Goal: Ask a question: Seek information or help from site administrators or community

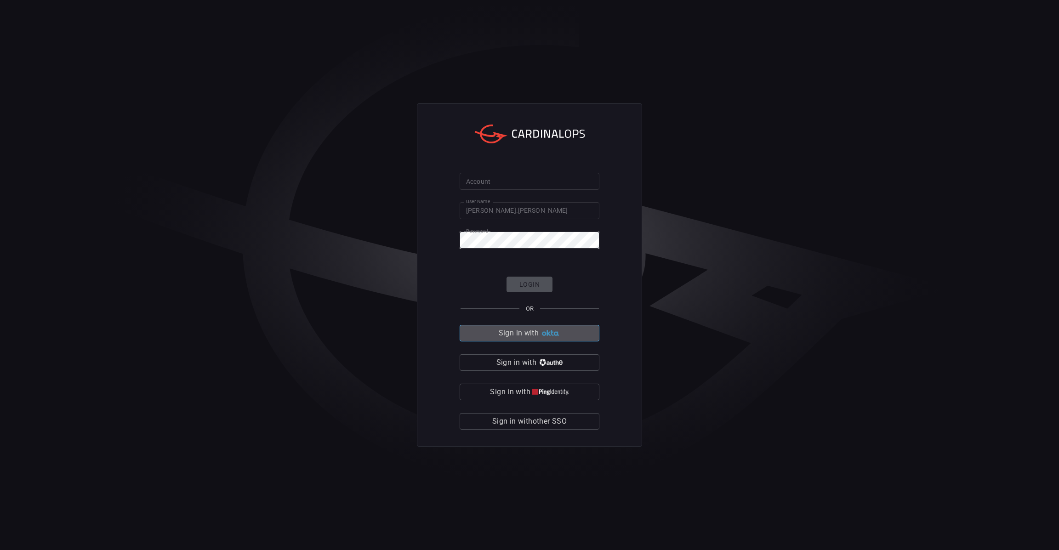
click at [553, 333] on img "button" at bounding box center [550, 333] width 20 height 7
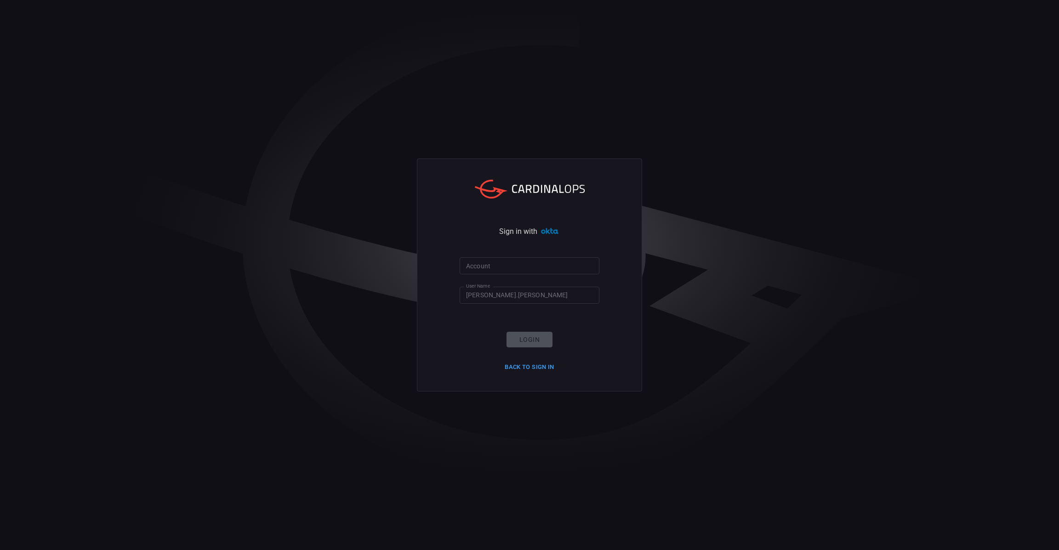
click at [509, 267] on input "Account" at bounding box center [529, 265] width 140 height 17
type input "cna"
click at [513, 346] on button "Login" at bounding box center [529, 340] width 46 height 16
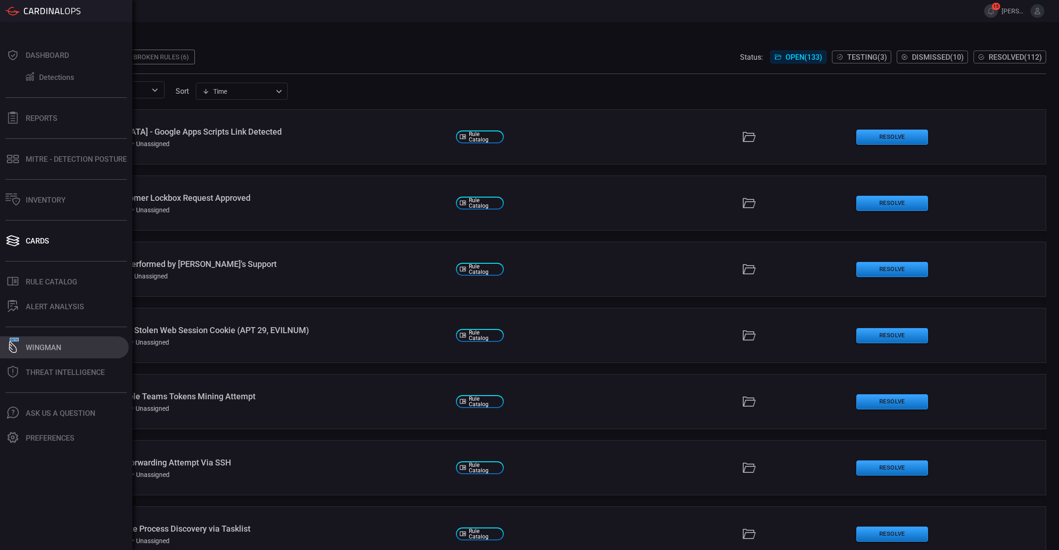
click at [39, 344] on div "Wingman" at bounding box center [43, 347] width 35 height 9
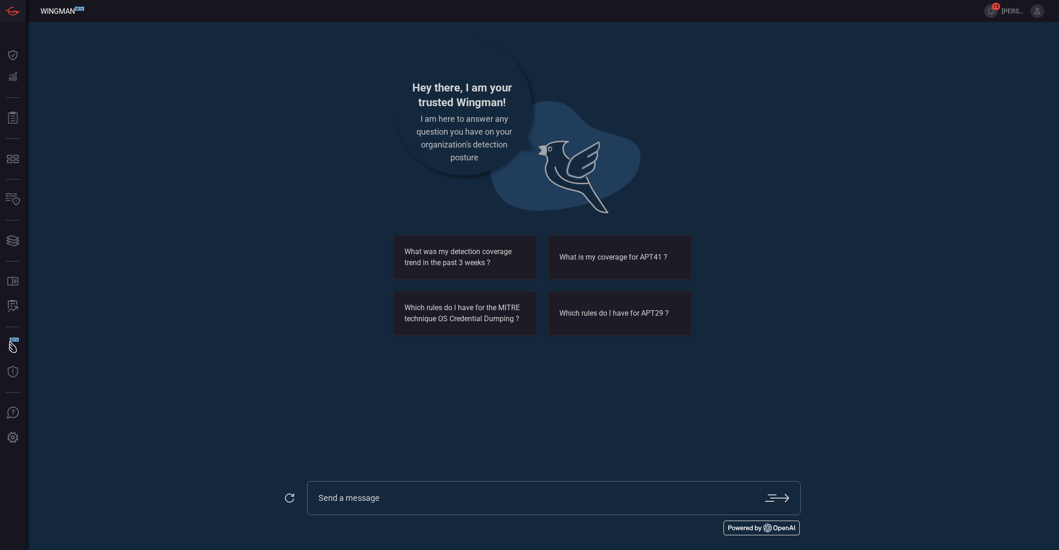
click at [403, 500] on input "text" at bounding box center [541, 498] width 446 height 11
type input "@"
type input "W"
type input "Do we have any detection for vertex ai ?"
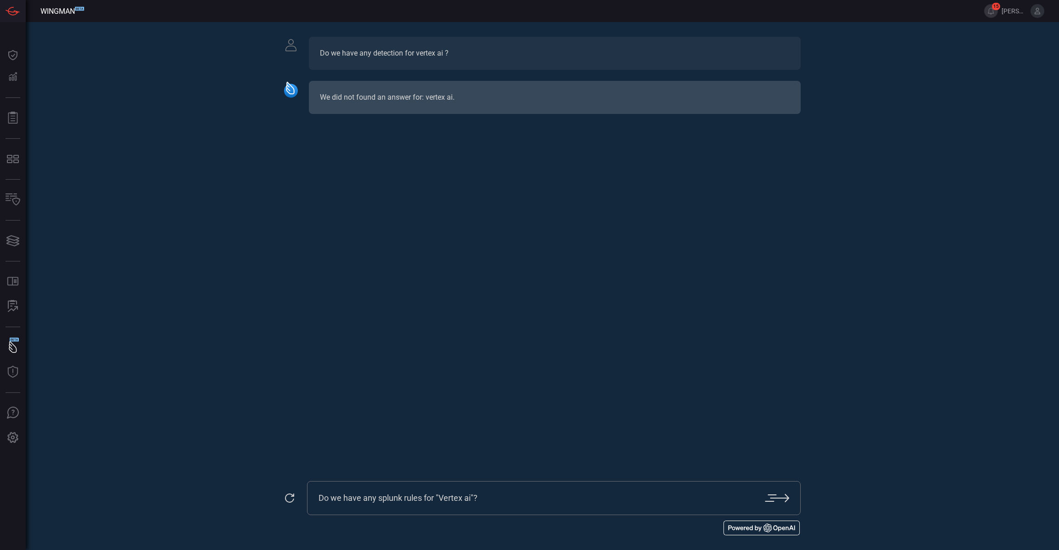
type input "Do we have any splunk rules for "Vertex ai"?"
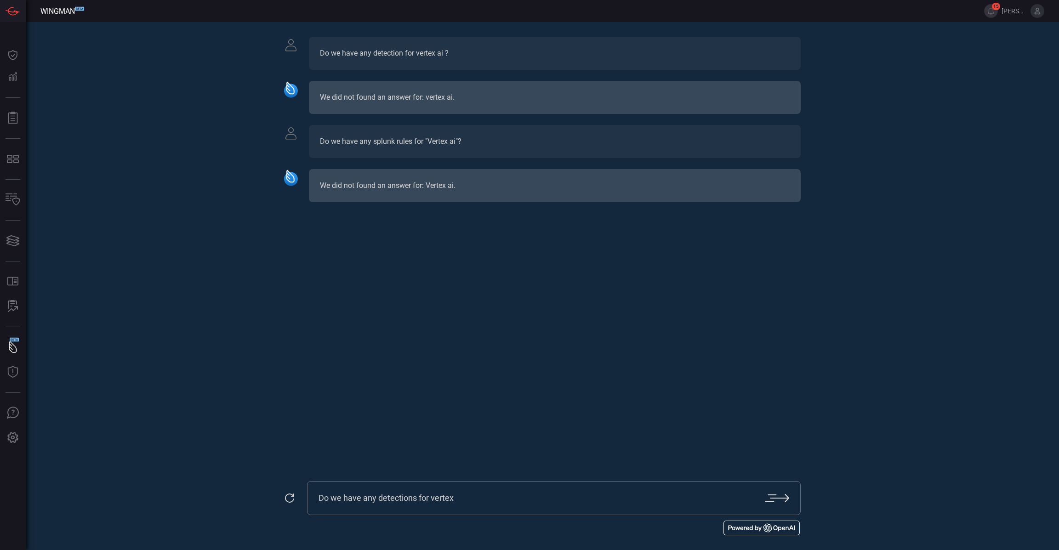
type input "Do we have any detections for vertex"
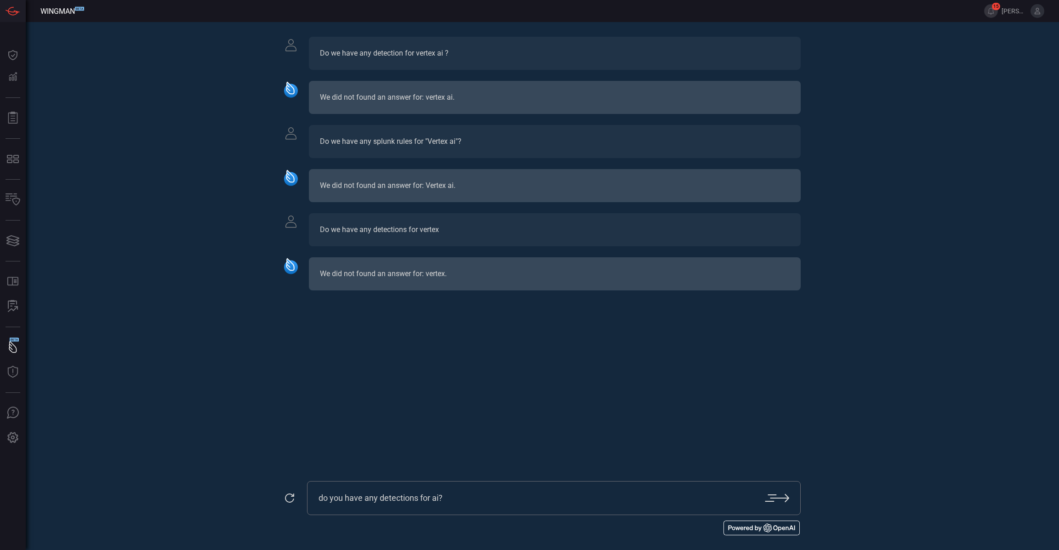
type input "do you have any detections for ai?"
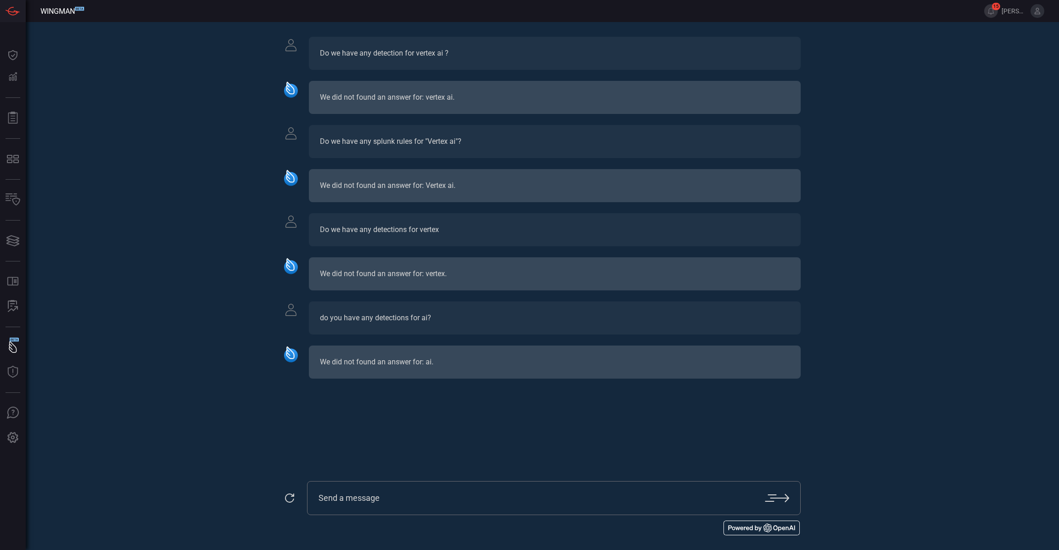
click at [666, 449] on section "Do we have any detection for vertex ai ? We did not found an answer for: vertex…" at bounding box center [542, 259] width 516 height 444
click at [459, 493] on input "text" at bounding box center [541, 498] width 446 height 11
type input "Do we have any detection for models?"
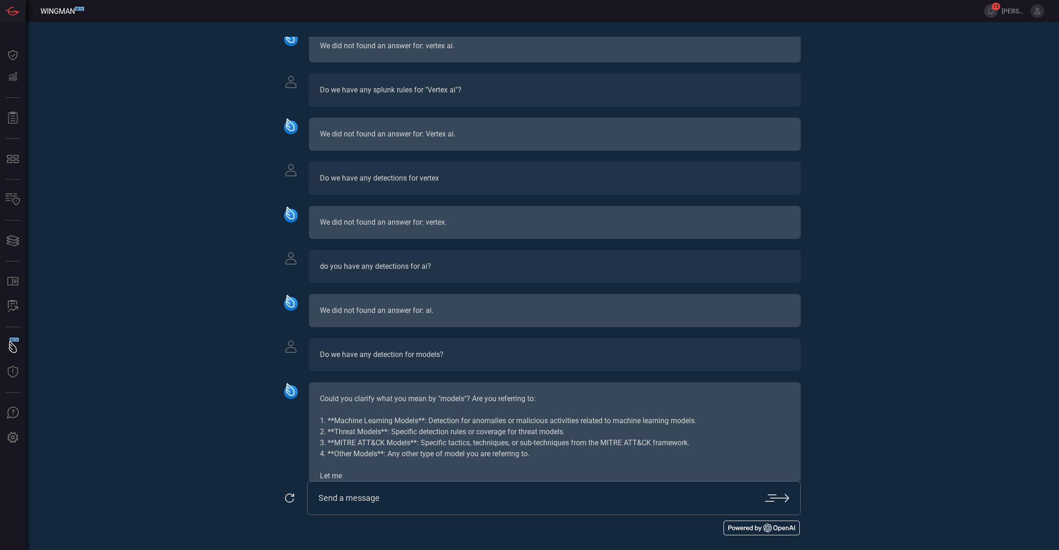
scroll to position [74, 0]
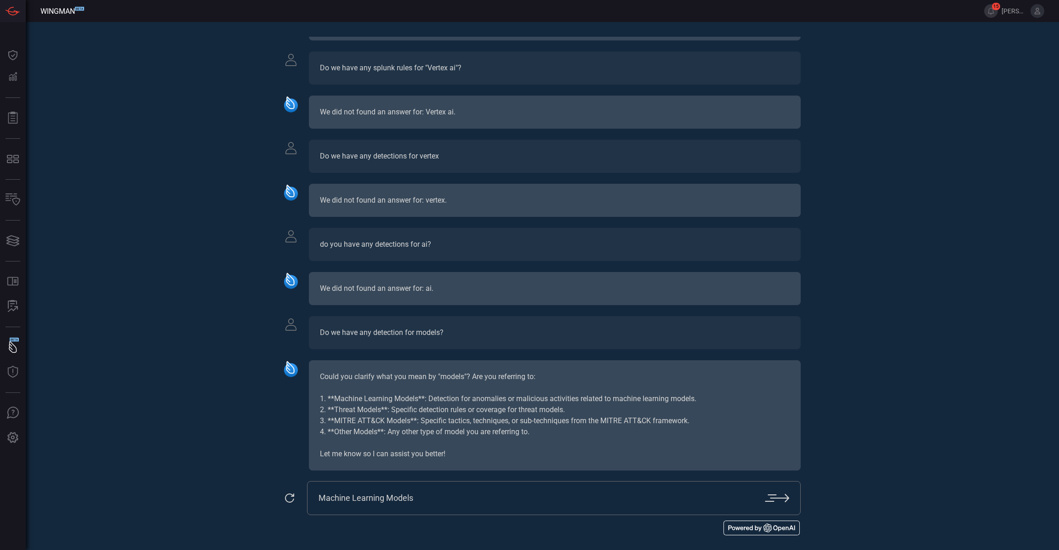
type input "Machine Learning Models"
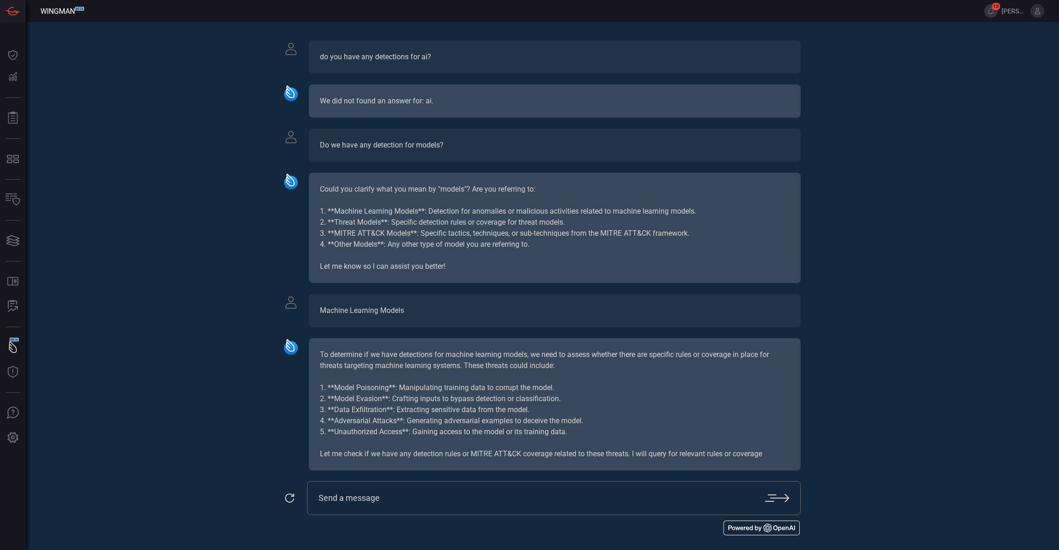
scroll to position [272, 0]
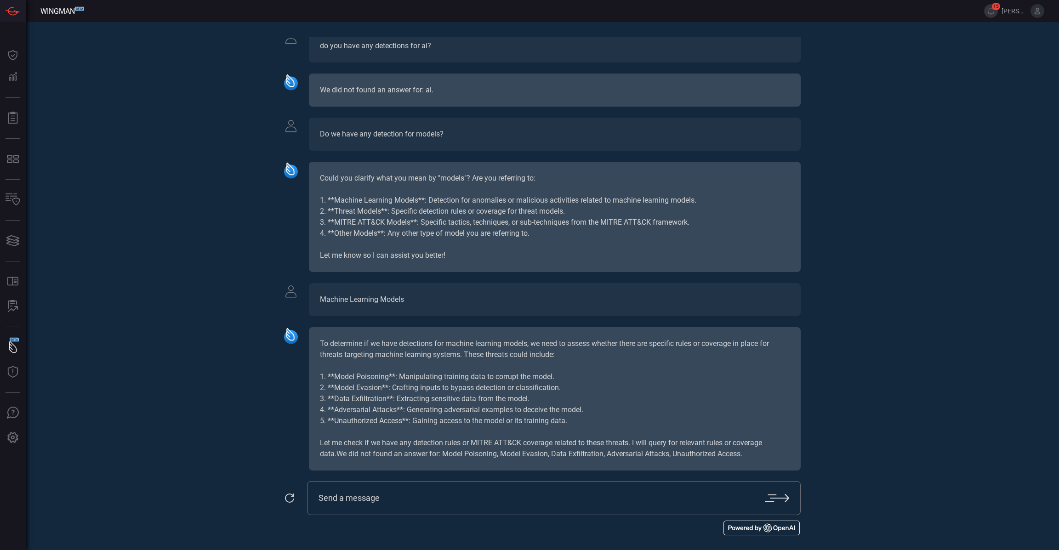
click at [226, 410] on div "Do we have any detection for vertex ai ? We did not found an answer for: vertex…" at bounding box center [542, 286] width 1033 height 528
